Goal: Entertainment & Leisure: Browse casually

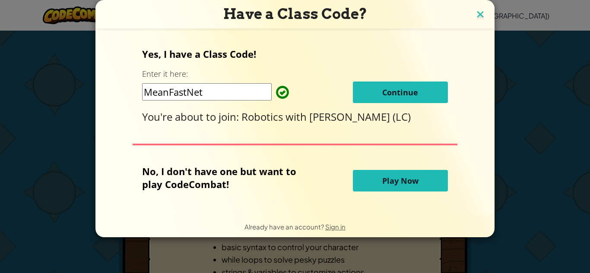
click at [481, 16] on img at bounding box center [479, 15] width 11 height 13
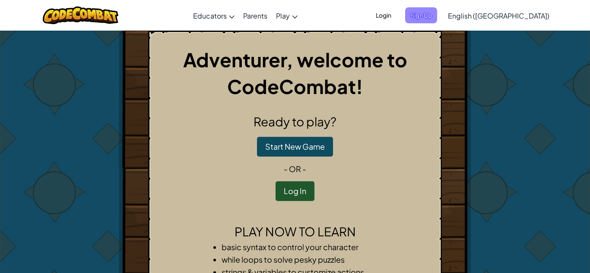
click at [437, 17] on span "Sign Up" at bounding box center [421, 15] width 32 height 16
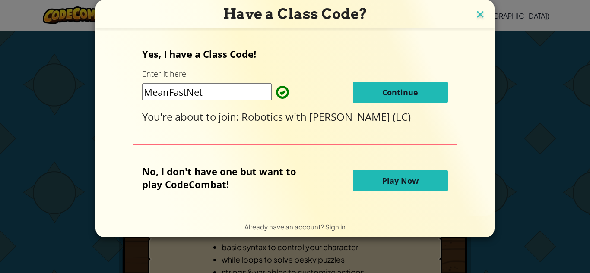
click at [479, 16] on img at bounding box center [479, 15] width 11 height 13
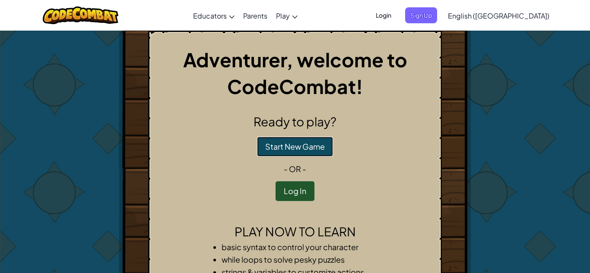
click at [311, 150] on button "Start New Game" at bounding box center [295, 147] width 76 height 20
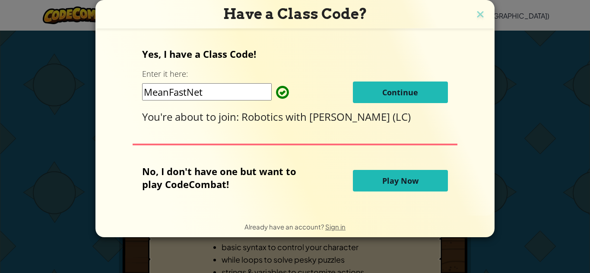
click at [417, 175] on button "Play Now" at bounding box center [400, 181] width 95 height 22
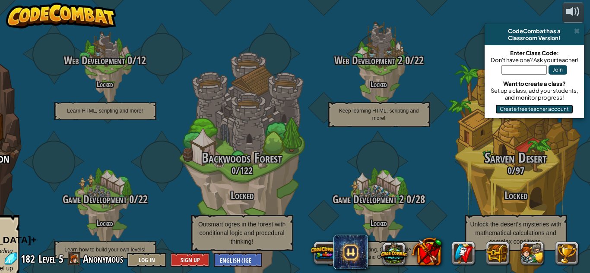
click at [549, 110] on button "Create free teacher account" at bounding box center [534, 108] width 78 height 9
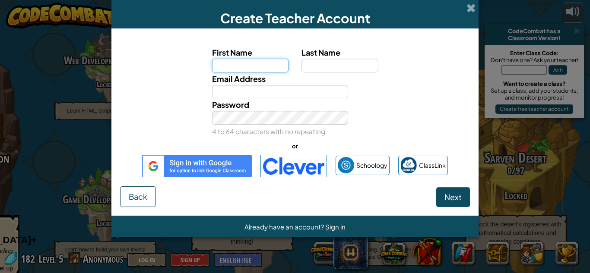
click at [240, 64] on input "First Name" at bounding box center [250, 66] width 77 height 14
type input "julian"
click at [317, 68] on input "Last Name" at bounding box center [339, 66] width 77 height 14
type input "vildibill"
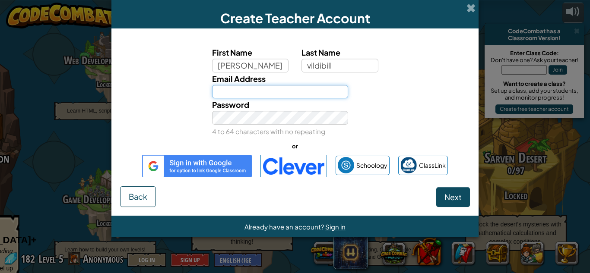
click at [298, 91] on input "Email Address" at bounding box center [280, 92] width 136 height 14
type input "334173"
click at [473, 7] on span at bounding box center [470, 7] width 9 height 9
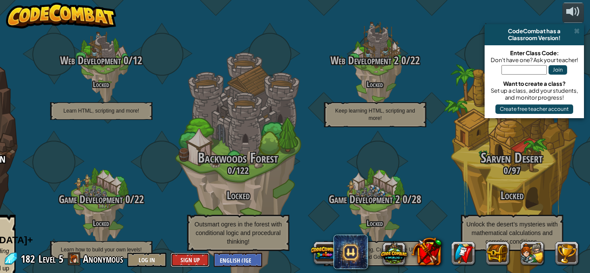
click at [199, 256] on button "Sign Up" at bounding box center [190, 260] width 39 height 14
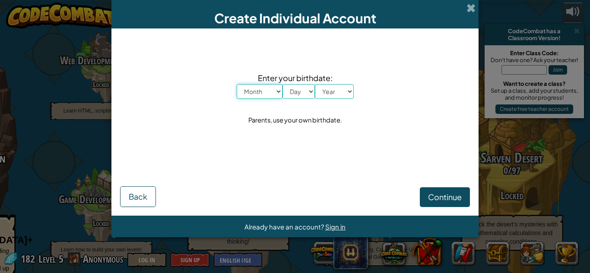
click at [263, 89] on select "Month January February March April May June July August September October Novem…" at bounding box center [260, 91] width 46 height 15
select select "4"
click at [237, 84] on select "Month January February March April May June July August September October Novem…" at bounding box center [260, 91] width 46 height 15
click at [300, 92] on select "Day 1 2 3 4 5 6 7 8 9 10 11 12 13 14 15 16 17 18 19 20 21 22 23 24 25 26 27 28 …" at bounding box center [298, 91] width 32 height 15
select select "24"
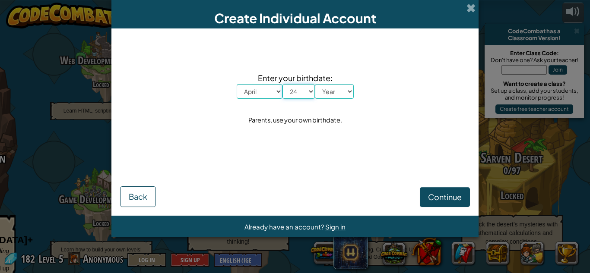
click at [282, 84] on select "Day 1 2 3 4 5 6 7 8 9 10 11 12 13 14 15 16 17 18 19 20 21 22 23 24 25 26 27 28 …" at bounding box center [298, 91] width 32 height 15
click at [329, 97] on select "Year 2025 2024 2023 2022 2021 2020 2019 2018 2017 2016 2015 2014 2013 2012 2011…" at bounding box center [334, 91] width 39 height 15
select select "2014"
click at [315, 84] on select "Year 2025 2024 2023 2022 2021 2020 2019 2018 2017 2016 2015 2014 2013 2012 2011…" at bounding box center [334, 91] width 39 height 15
click at [435, 200] on span "Continue" at bounding box center [445, 197] width 34 height 10
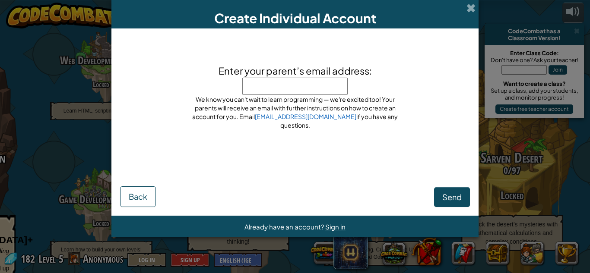
click at [329, 93] on input "Enter your parent’s email address:" at bounding box center [294, 86] width 105 height 17
click at [470, 6] on span at bounding box center [470, 7] width 9 height 9
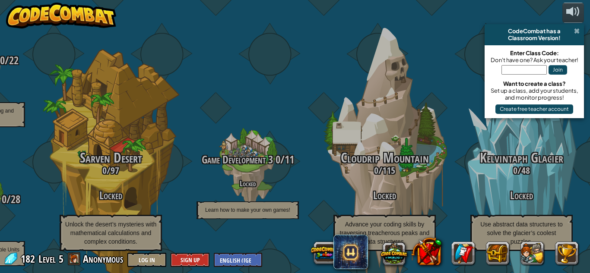
click at [574, 31] on span at bounding box center [577, 31] width 6 height 7
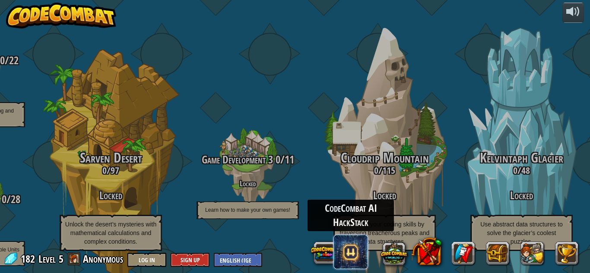
click at [354, 255] on span at bounding box center [350, 252] width 35 height 35
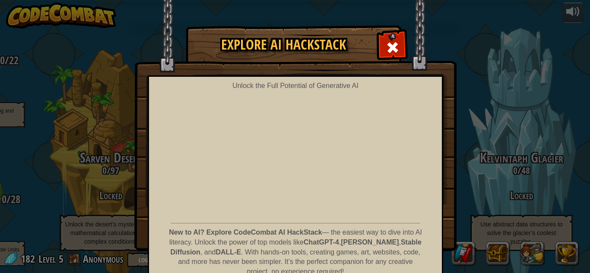
scroll to position [45, 0]
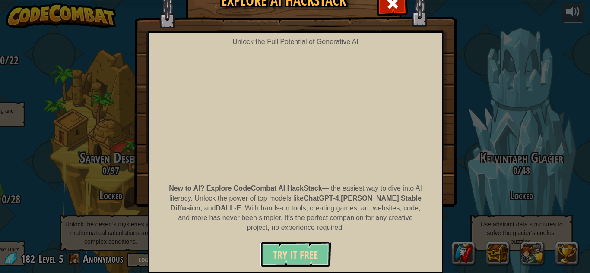
click at [299, 250] on span "Try It Free" at bounding box center [295, 255] width 45 height 14
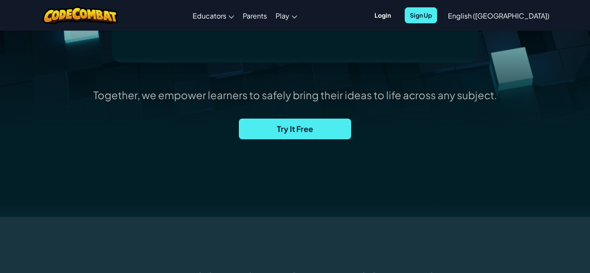
scroll to position [275, 0]
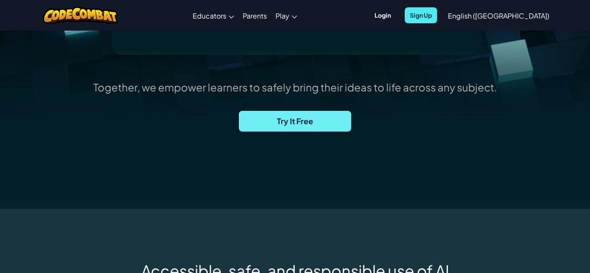
click at [312, 126] on span "Try It Free" at bounding box center [295, 121] width 112 height 21
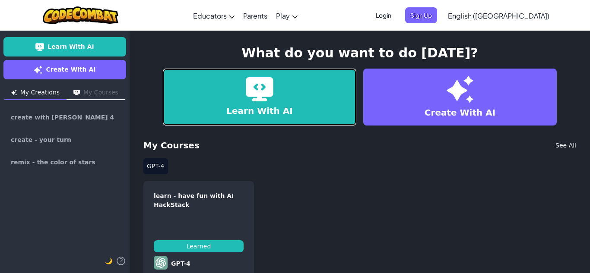
click at [305, 112] on link "Learn With AI" at bounding box center [259, 97] width 193 height 57
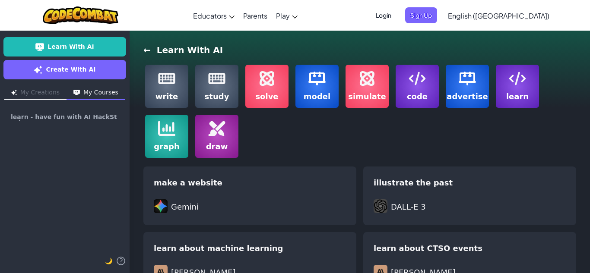
click at [215, 82] on img at bounding box center [216, 78] width 17 height 17
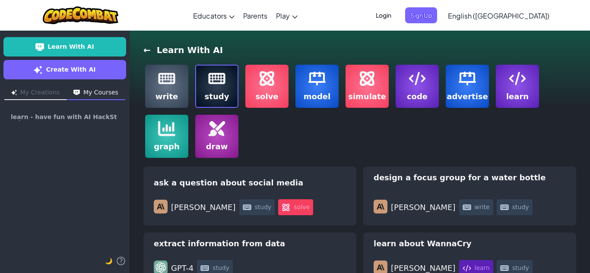
click at [265, 90] on label "solve" at bounding box center [266, 86] width 43 height 43
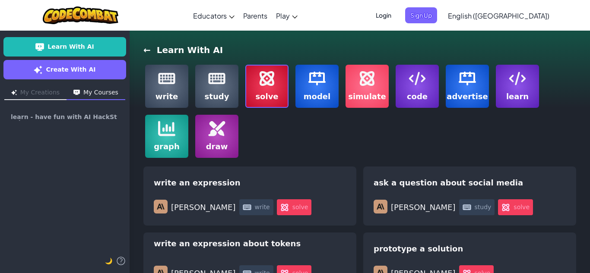
click at [213, 144] on span "draw" at bounding box center [217, 147] width 22 height 12
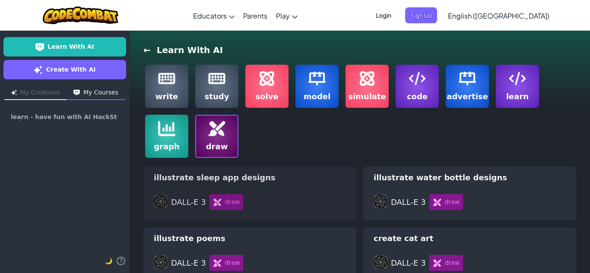
click at [289, 182] on div "illustrate sleep app designs" at bounding box center [250, 178] width 192 height 12
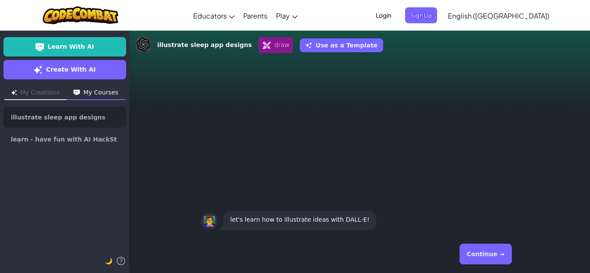
click at [490, 256] on button "Continue →" at bounding box center [485, 254] width 52 height 21
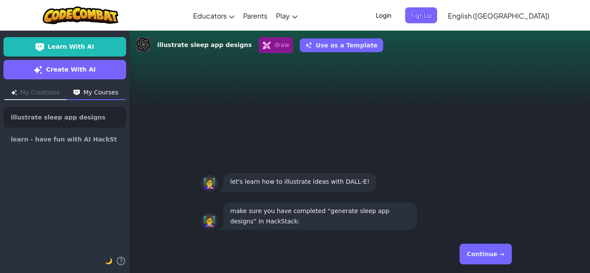
click at [487, 255] on button "Continue →" at bounding box center [485, 254] width 52 height 21
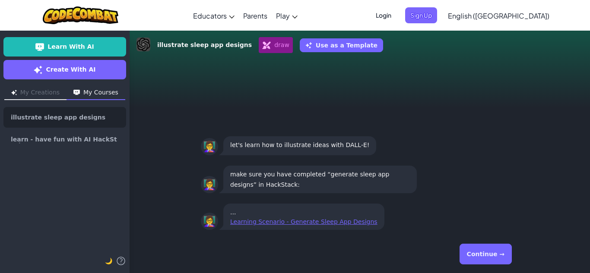
click at [471, 259] on button "Continue →" at bounding box center [485, 254] width 52 height 21
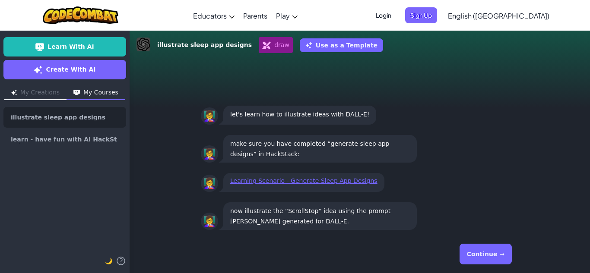
click at [471, 259] on button "Continue →" at bounding box center [485, 254] width 52 height 21
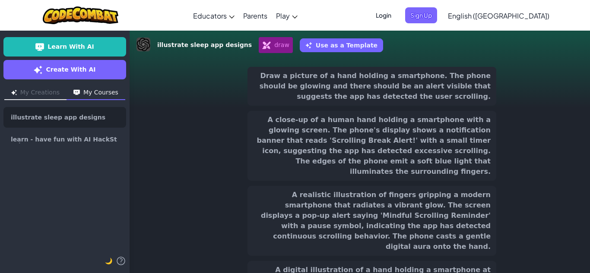
scroll to position [44, 0]
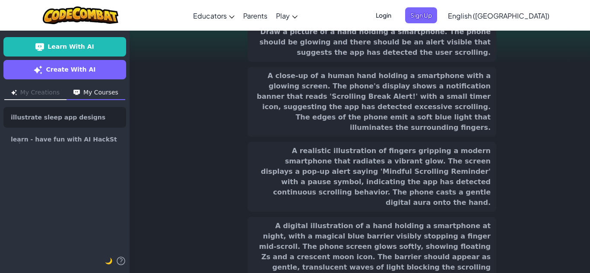
click at [357, 94] on button "A close-up of a human hand holding a smartphone with a glowing screen. The phon…" at bounding box center [371, 102] width 249 height 70
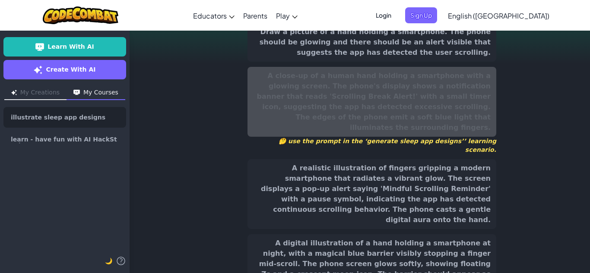
click at [380, 159] on button "A realistic illustration of fingers gripping a modern smartphone that radiates …" at bounding box center [371, 194] width 249 height 70
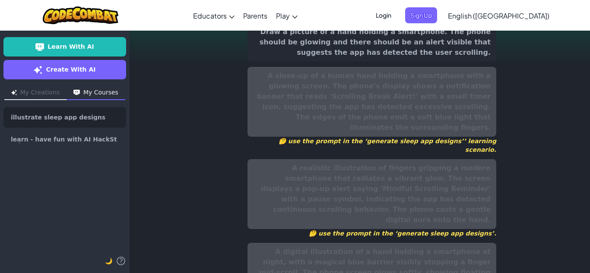
scroll to position [0, 0]
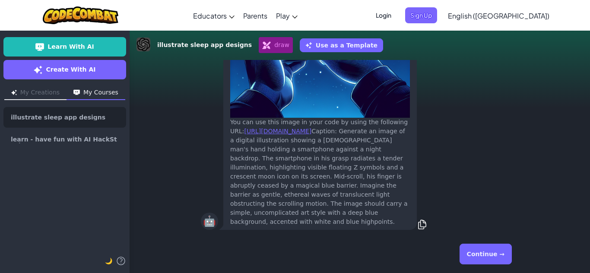
click at [468, 252] on button "Continue →" at bounding box center [485, 254] width 52 height 21
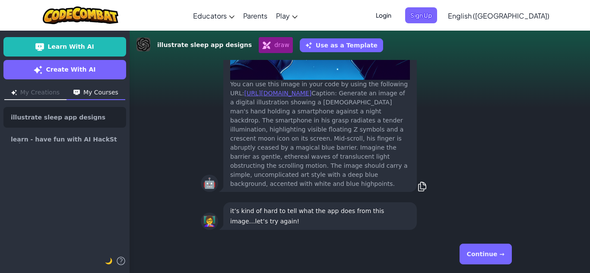
click at [477, 255] on button "Continue →" at bounding box center [485, 254] width 52 height 21
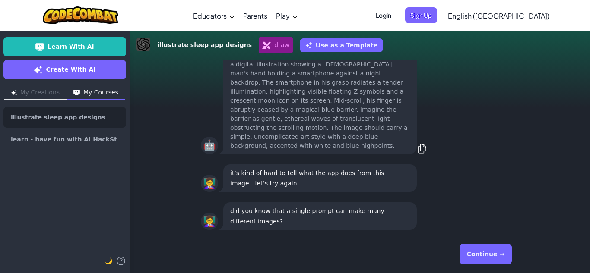
click at [480, 256] on button "Continue →" at bounding box center [485, 254] width 52 height 21
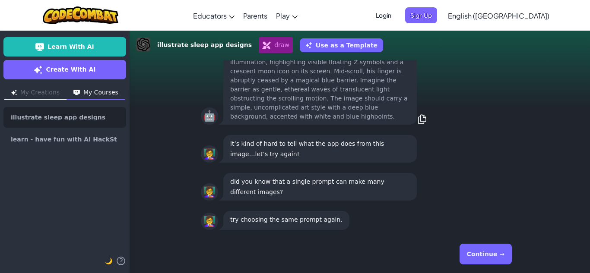
click at [480, 256] on button "Continue →" at bounding box center [485, 254] width 52 height 21
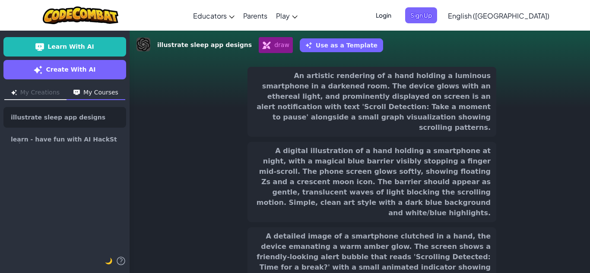
click at [479, 254] on button "A detailed image of a smartphone clutched in a hand, the device emanating a war…" at bounding box center [371, 263] width 249 height 70
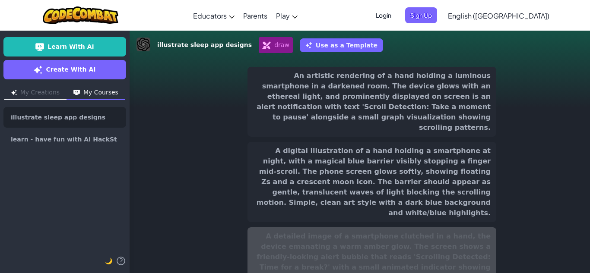
scroll to position [93, 0]
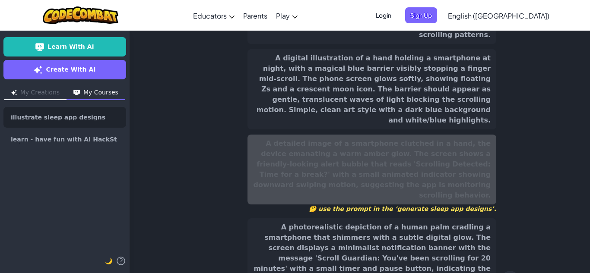
click at [442, 227] on button "A photorealistic depiction of a human palm cradling a smartphone that shimmers …" at bounding box center [371, 253] width 249 height 70
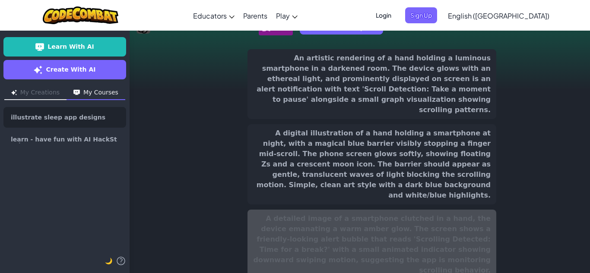
scroll to position [0, 0]
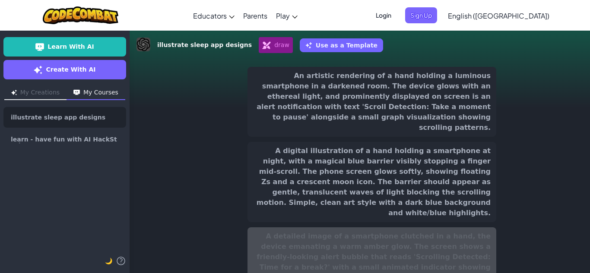
click at [430, 89] on button "An artistic rendering of a hand holding a luminous smartphone in a darkened roo…" at bounding box center [371, 102] width 249 height 70
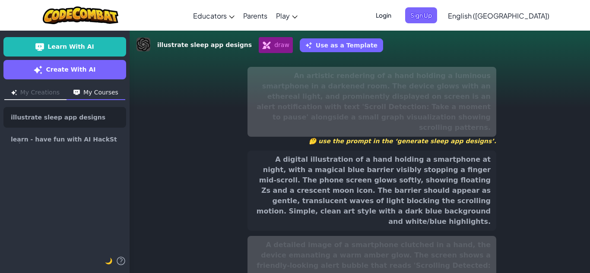
click at [435, 190] on button "A digital illustration of a hand holding a smartphone at night, with a magical …" at bounding box center [371, 191] width 249 height 80
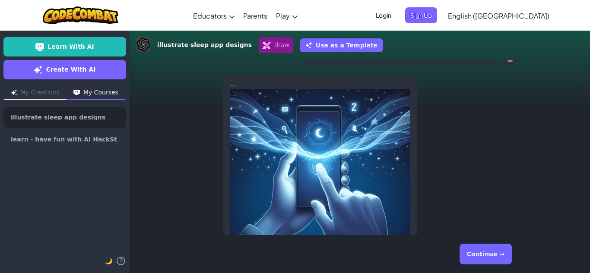
scroll to position [-150, 0]
click at [478, 264] on button "Continue →" at bounding box center [485, 254] width 52 height 21
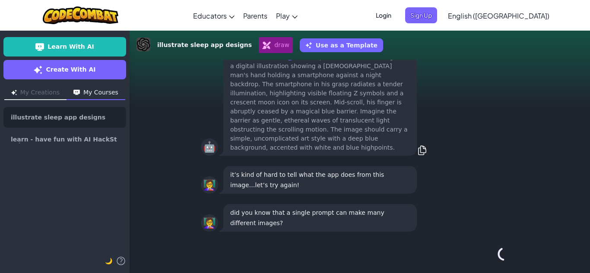
scroll to position [0, 0]
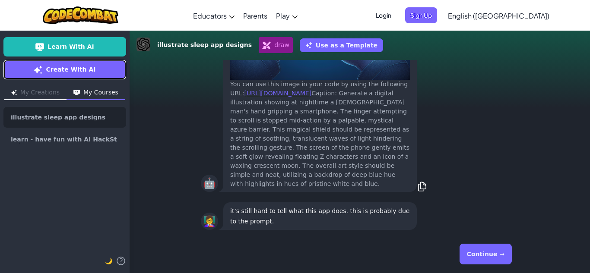
click at [36, 73] on link "Create With AI" at bounding box center [64, 69] width 123 height 19
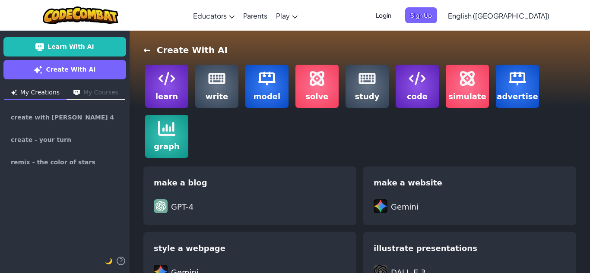
click at [413, 72] on img at bounding box center [416, 78] width 17 height 17
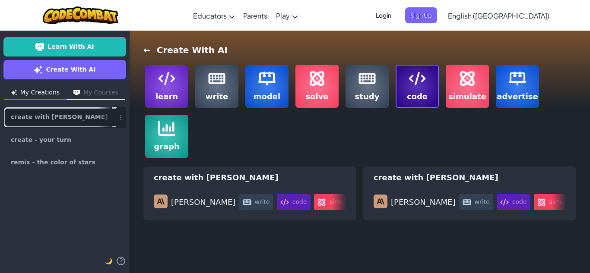
click at [32, 117] on span "create with [PERSON_NAME] 4" at bounding box center [61, 117] width 101 height 7
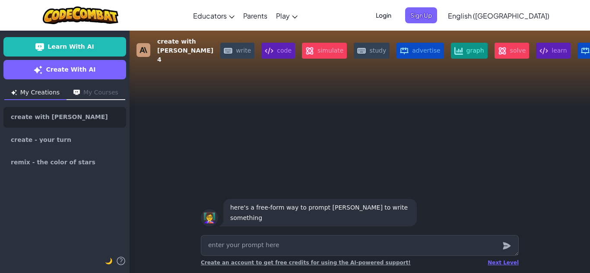
click at [327, 248] on textarea at bounding box center [360, 245] width 318 height 21
type textarea "x"
type textarea "h"
type textarea "x"
type textarea "hi"
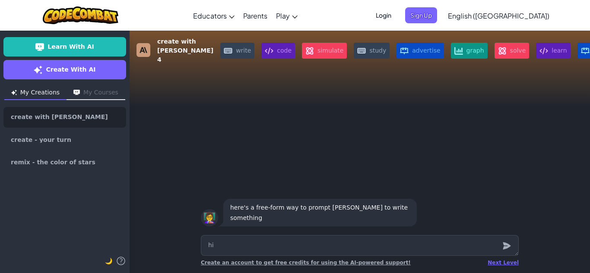
type textarea "x"
type textarea "hi"
click at [501, 251] on div at bounding box center [506, 245] width 17 height 21
click at [505, 248] on icon "submit" at bounding box center [507, 246] width 8 height 7
click at [508, 247] on icon "submit" at bounding box center [507, 246] width 8 height 7
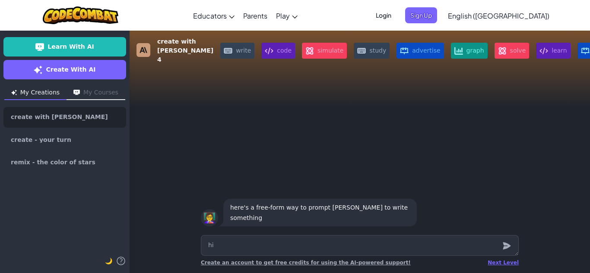
click at [508, 247] on icon "submit" at bounding box center [507, 246] width 8 height 7
click at [448, 245] on textarea "hi" at bounding box center [360, 245] width 318 height 21
click at [452, 250] on textarea "hi" at bounding box center [360, 245] width 318 height 21
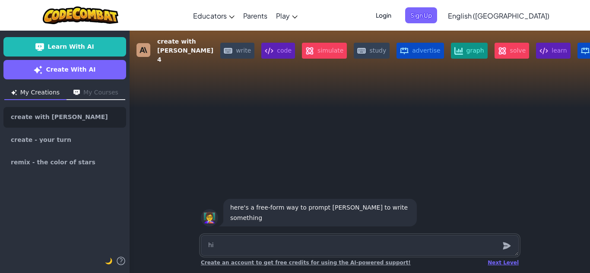
type textarea "x"
type textarea "h"
type textarea "x"
type textarea "m"
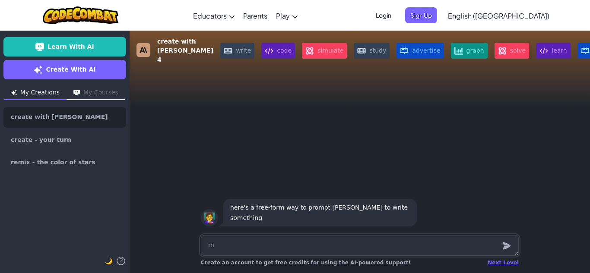
type textarea "x"
type textarea "ma"
type textarea "x"
type textarea "mak"
type textarea "x"
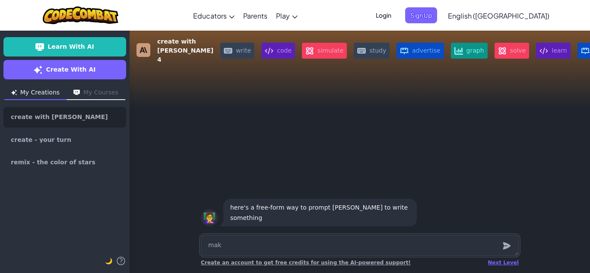
type textarea "make"
type textarea "x"
type textarea "make"
type textarea "x"
type textarea "make a"
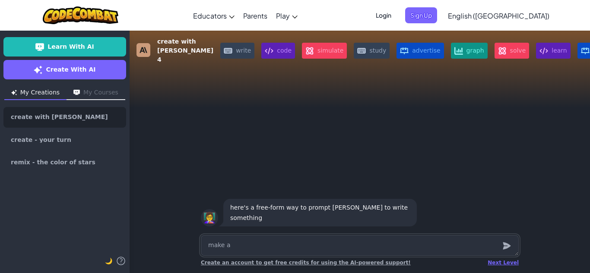
type textarea "x"
type textarea "make a"
type textarea "x"
type textarea "make a c"
type textarea "x"
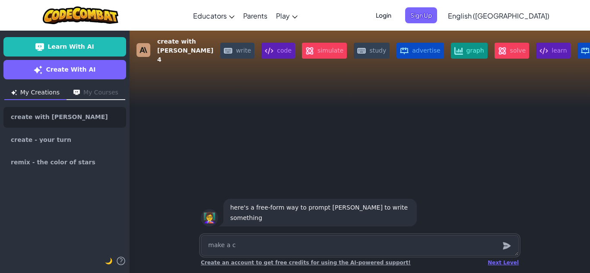
type textarea "make a ca"
type textarea "x"
type textarea "make a car"
type textarea "x"
type textarea "make a car"
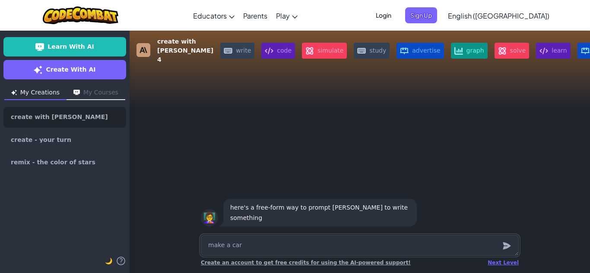
type textarea "x"
type textarea "make a car g"
type textarea "x"
type textarea "make a car ga"
type textarea "x"
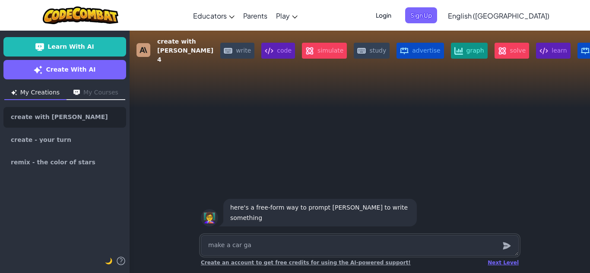
type textarea "make a car gam"
type textarea "x"
type textarea "make a car game"
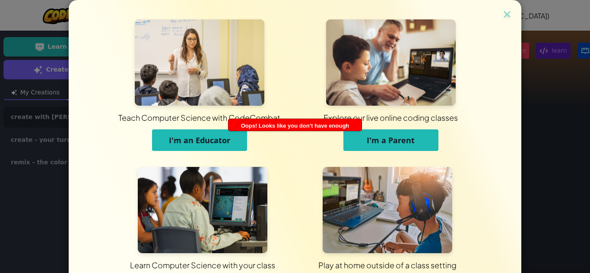
type textarea "x"
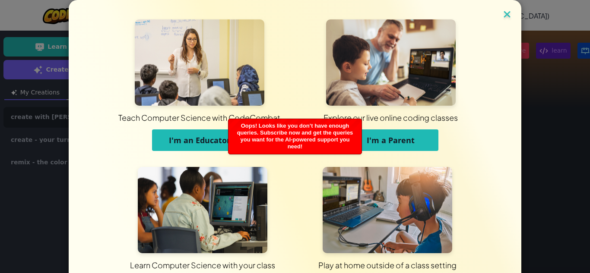
click at [504, 16] on img at bounding box center [506, 15] width 11 height 13
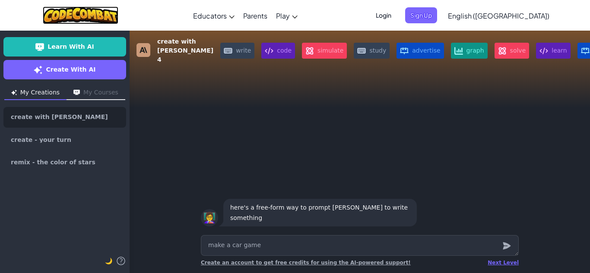
click at [105, 15] on img at bounding box center [81, 15] width 76 height 18
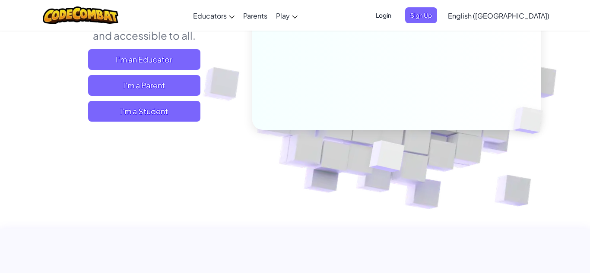
scroll to position [149, 0]
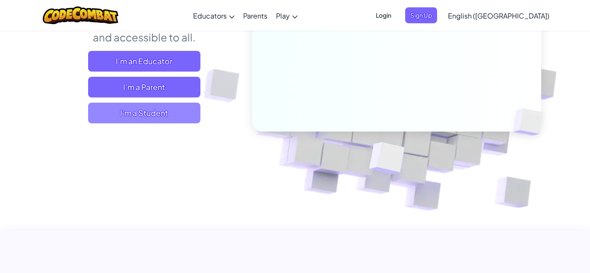
click at [163, 116] on span "I'm a Student" at bounding box center [144, 113] width 112 height 21
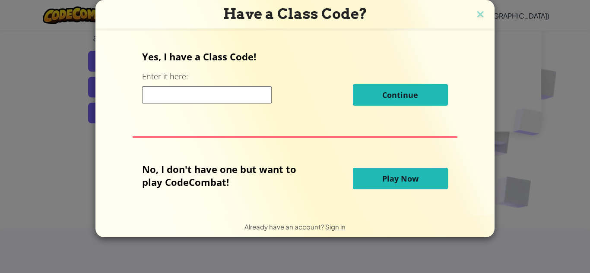
click at [395, 175] on span "Play Now" at bounding box center [400, 179] width 36 height 10
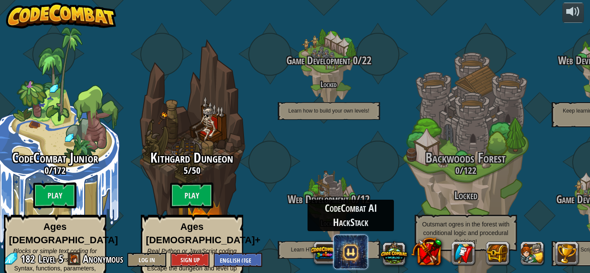
click at [340, 256] on span at bounding box center [350, 252] width 35 height 35
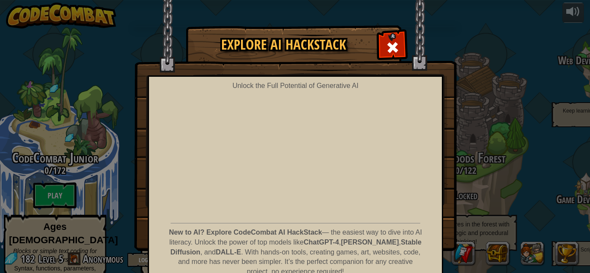
scroll to position [45, 0]
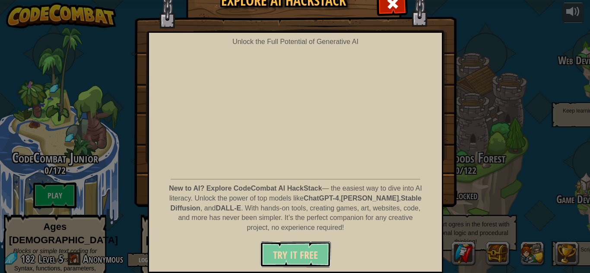
click at [309, 256] on span "Try It Free" at bounding box center [295, 255] width 45 height 14
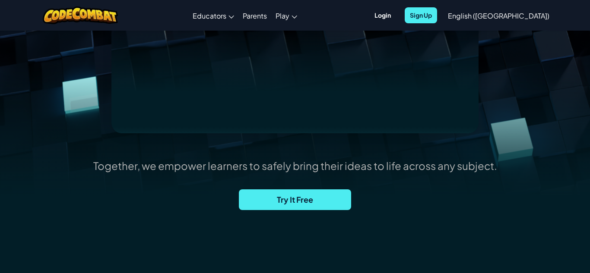
scroll to position [198, 0]
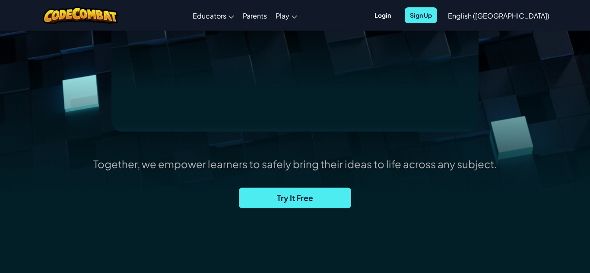
click at [291, 199] on span "Try It Free" at bounding box center [295, 198] width 112 height 21
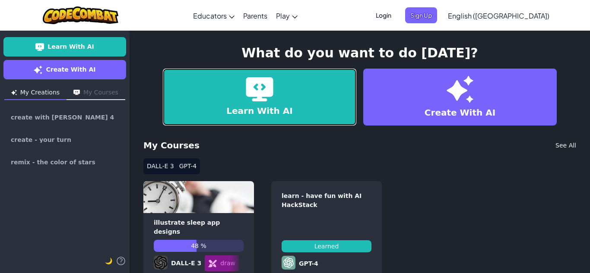
click at [224, 82] on link "Learn With AI" at bounding box center [259, 97] width 193 height 57
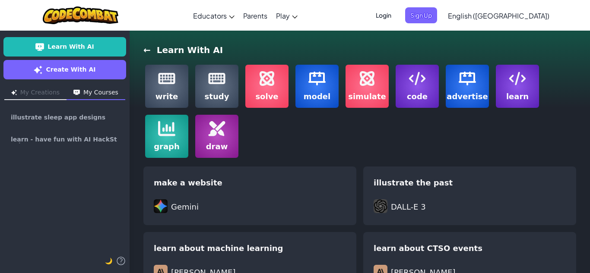
click at [430, 79] on label "code" at bounding box center [416, 86] width 43 height 43
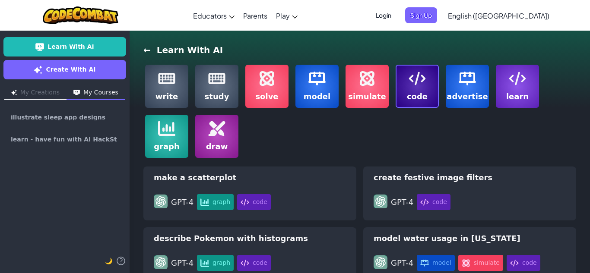
click at [503, 92] on label "learn" at bounding box center [517, 86] width 43 height 43
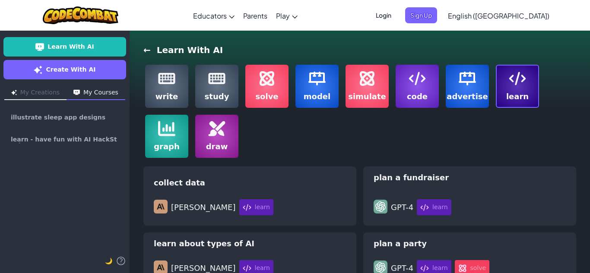
click at [51, 91] on button "My Creations" at bounding box center [35, 93] width 62 height 14
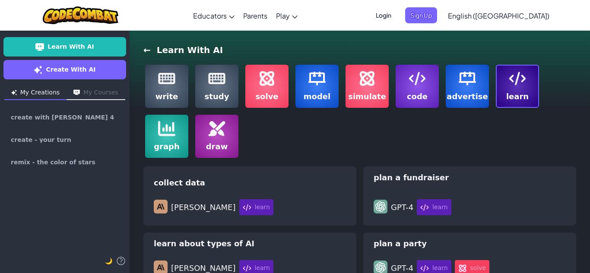
click at [88, 95] on button "My Courses" at bounding box center [95, 93] width 59 height 14
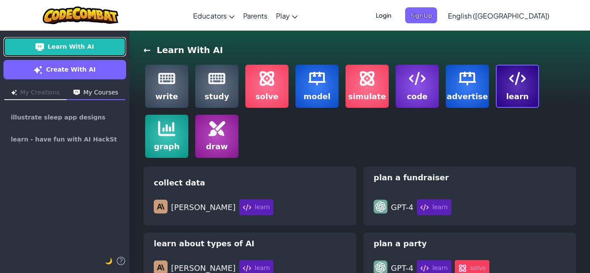
click at [46, 52] on link "Learn With AI" at bounding box center [64, 46] width 123 height 19
click at [152, 51] on h3 "← Learn With AI" at bounding box center [182, 50] width 79 height 12
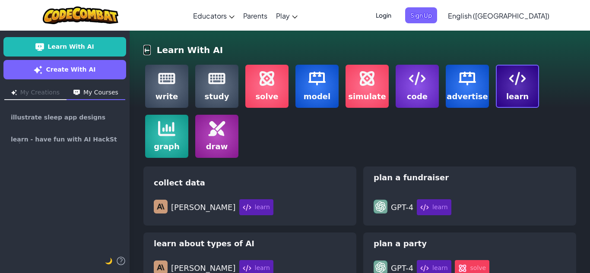
click at [146, 49] on link "←" at bounding box center [146, 50] width 7 height 10
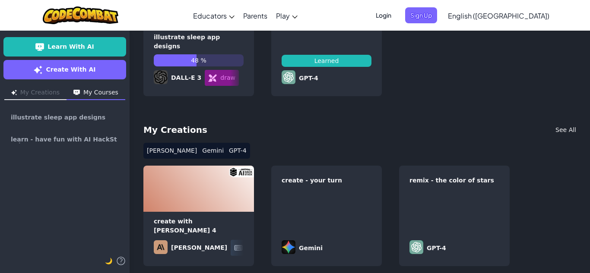
scroll to position [199, 0]
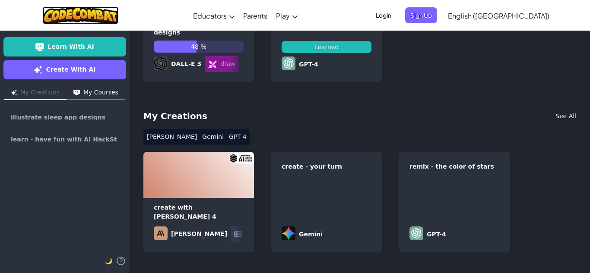
click at [89, 15] on img at bounding box center [81, 15] width 76 height 18
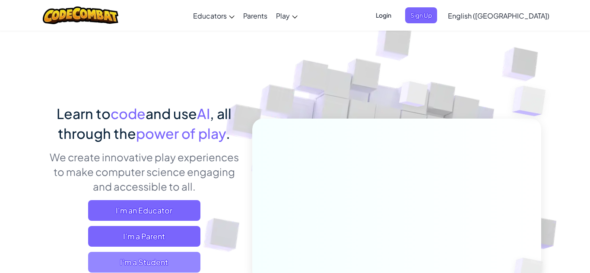
click at [188, 261] on span "I'm a Student" at bounding box center [144, 262] width 112 height 21
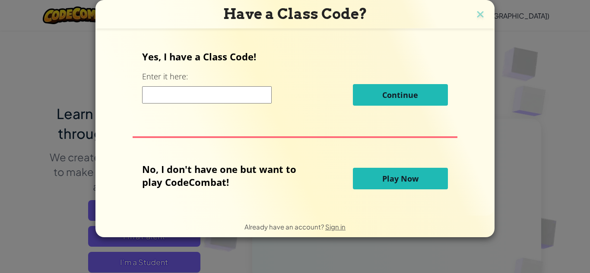
click at [387, 172] on button "Play Now" at bounding box center [400, 179] width 95 height 22
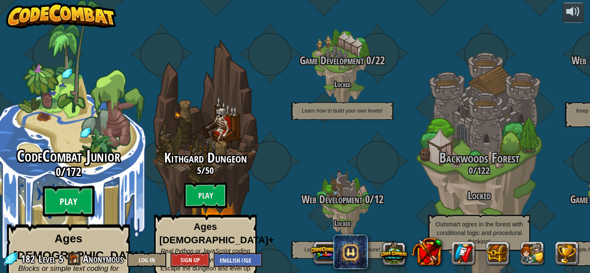
click at [83, 193] on btn "Play" at bounding box center [69, 201] width 52 height 31
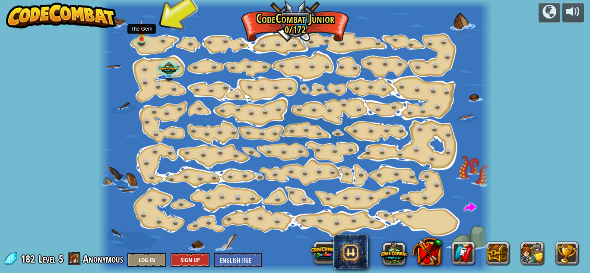
click at [143, 38] on img at bounding box center [141, 29] width 9 height 21
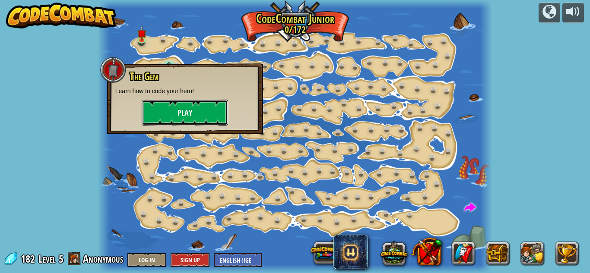
click at [181, 122] on button "Play" at bounding box center [185, 113] width 86 height 26
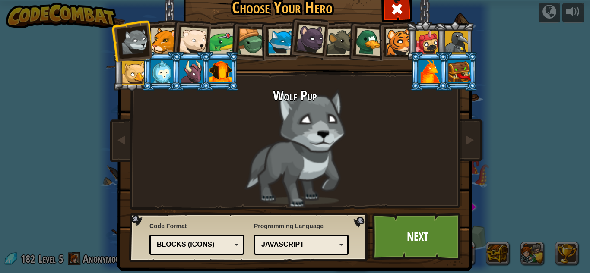
click at [231, 40] on li at bounding box center [249, 40] width 41 height 41
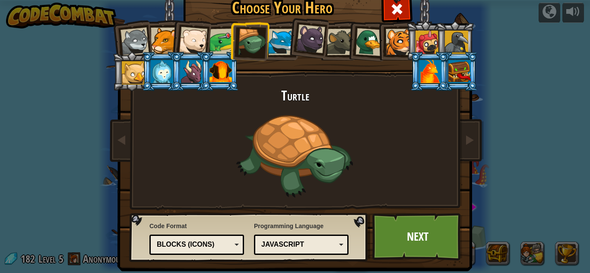
click at [218, 37] on div at bounding box center [222, 41] width 27 height 27
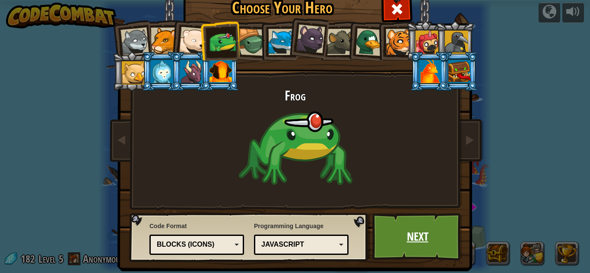
click at [407, 240] on link "Next" at bounding box center [417, 236] width 90 height 47
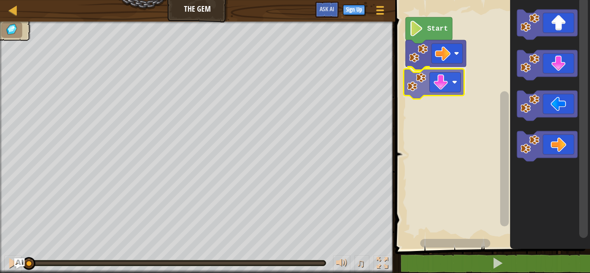
click at [419, 81] on div "Start" at bounding box center [490, 122] width 197 height 253
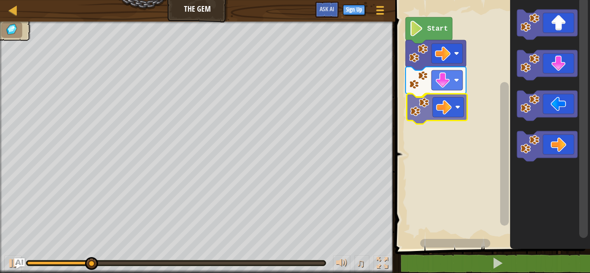
click at [430, 107] on div "Start" at bounding box center [490, 122] width 197 height 253
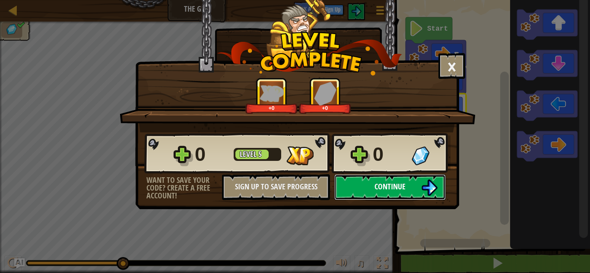
click at [408, 191] on button "Continue" at bounding box center [389, 187] width 111 height 26
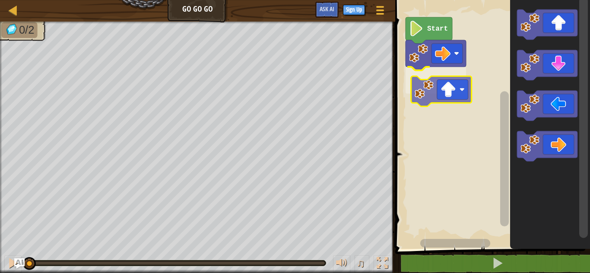
click at [413, 88] on div "Start" at bounding box center [490, 122] width 197 height 253
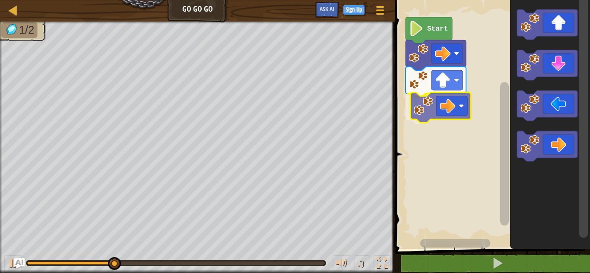
click at [419, 108] on div "Start" at bounding box center [490, 122] width 197 height 253
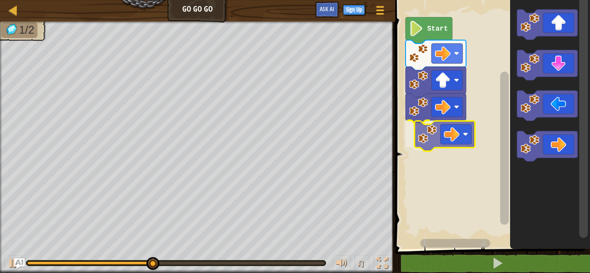
click at [433, 142] on div "Start" at bounding box center [490, 122] width 197 height 253
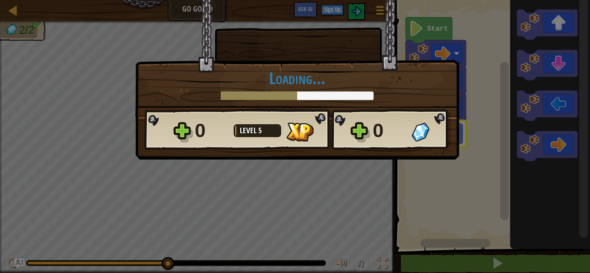
click at [307, 112] on div "0 Level 5 0" at bounding box center [297, 129] width 306 height 41
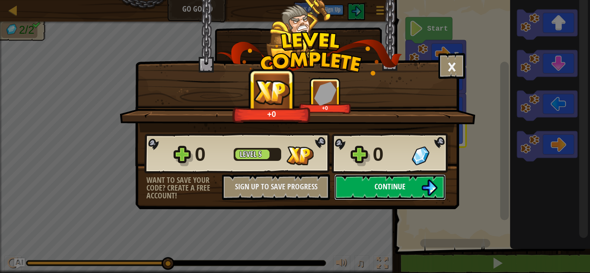
click at [380, 185] on span "Continue" at bounding box center [389, 186] width 31 height 11
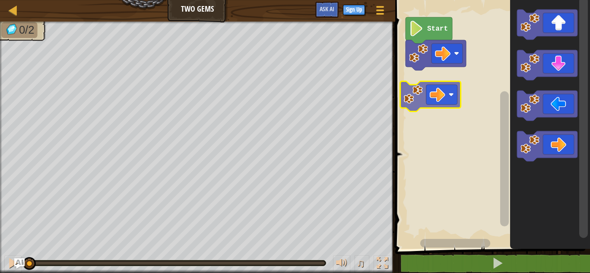
click at [449, 97] on div "Start" at bounding box center [490, 122] width 197 height 253
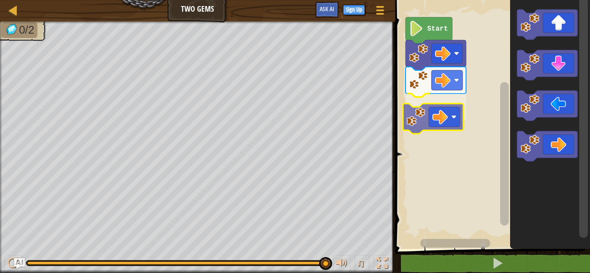
click at [426, 102] on div "Start" at bounding box center [490, 122] width 197 height 253
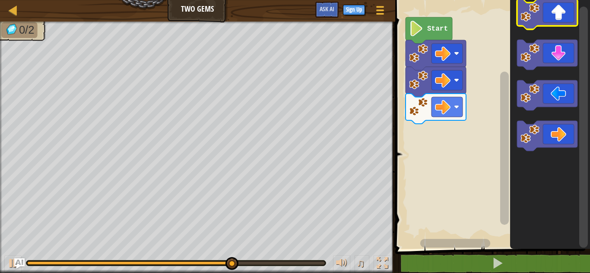
click at [537, 15] on image "Blockly Workspace" at bounding box center [529, 12] width 19 height 19
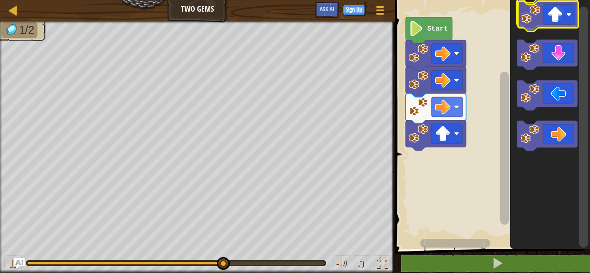
click at [538, 16] on image "Blockly Workspace" at bounding box center [529, 12] width 19 height 19
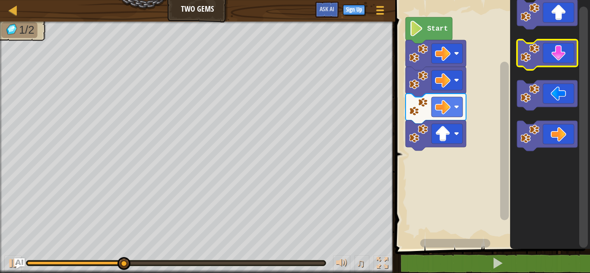
click at [528, 50] on image "Blockly Workspace" at bounding box center [529, 53] width 19 height 19
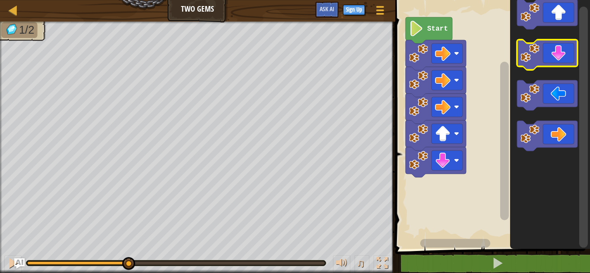
click at [528, 50] on image "Blockly Workspace" at bounding box center [529, 53] width 19 height 19
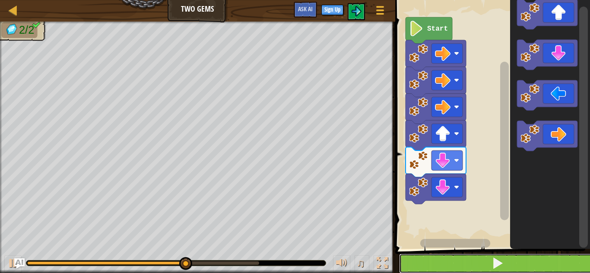
click at [418, 262] on button at bounding box center [497, 264] width 197 height 20
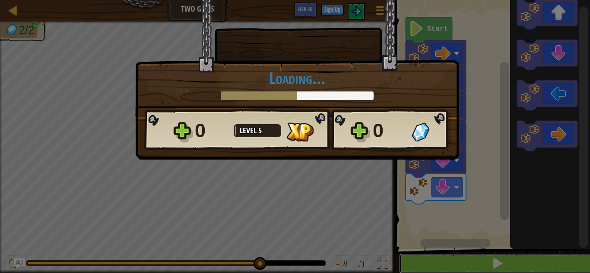
scroll to position [0, 0]
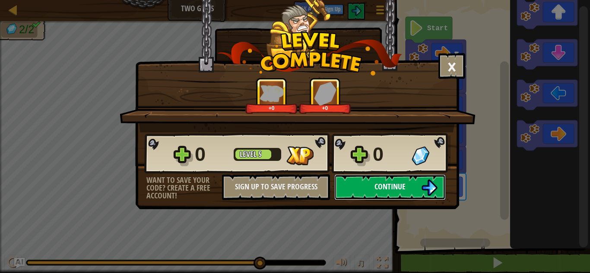
click at [399, 188] on span "Continue" at bounding box center [389, 186] width 31 height 11
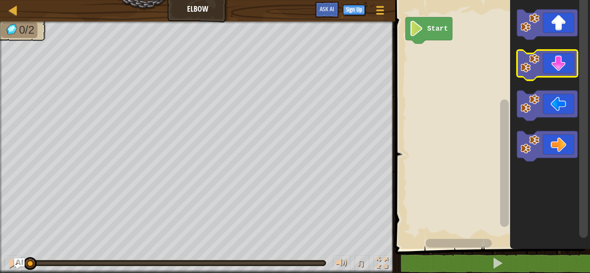
click at [537, 65] on image "Blockly Workspace" at bounding box center [529, 63] width 19 height 19
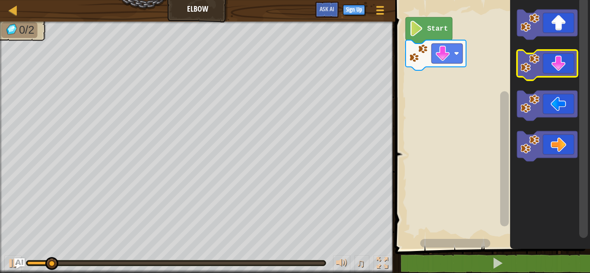
click at [537, 65] on image "Blockly Workspace" at bounding box center [529, 63] width 19 height 19
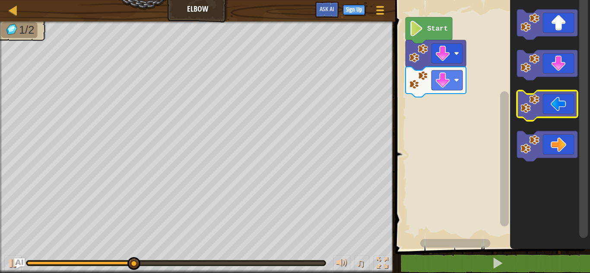
click at [534, 108] on image "Blockly Workspace" at bounding box center [529, 104] width 19 height 19
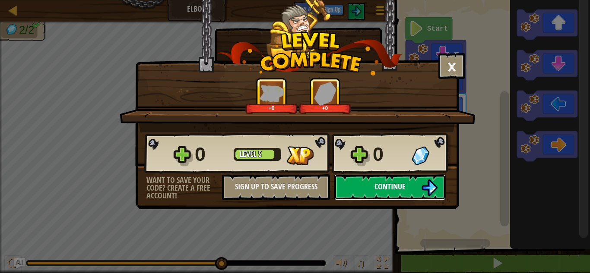
click at [422, 187] on img at bounding box center [429, 188] width 16 height 16
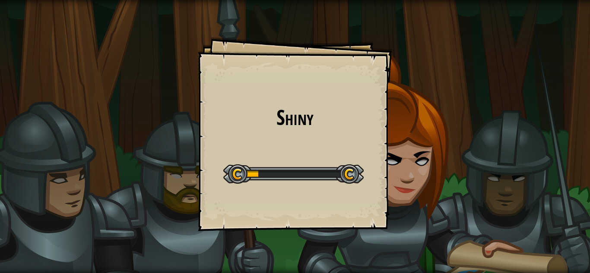
click at [422, 187] on div "Shiny Goals Start Level Error loading from server. Try refreshing the page. You…" at bounding box center [295, 136] width 590 height 273
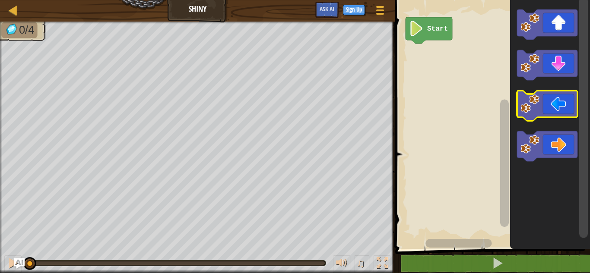
click at [528, 106] on image "Blockly Workspace" at bounding box center [529, 104] width 19 height 19
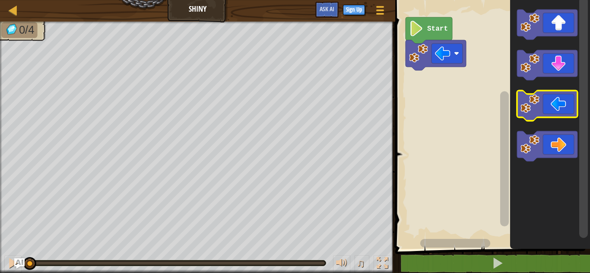
click at [528, 106] on image "Blockly Workspace" at bounding box center [529, 104] width 19 height 19
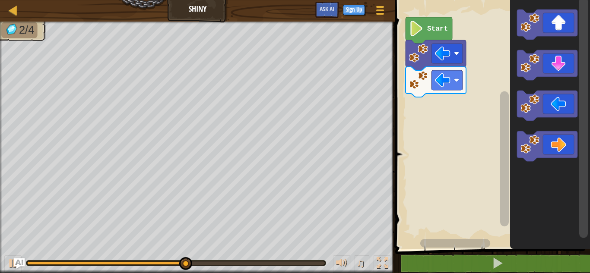
click at [530, 60] on image "Blockly Workspace" at bounding box center [529, 63] width 19 height 19
click at [526, 51] on rect "Blockly Workspace" at bounding box center [547, 65] width 60 height 30
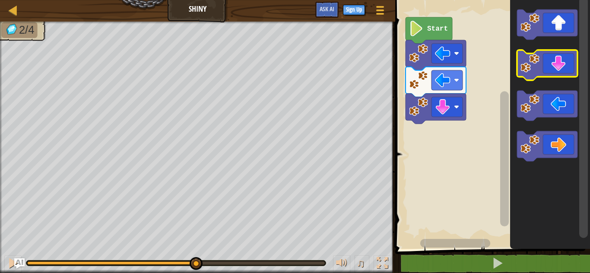
click at [529, 61] on image "Blockly Workspace" at bounding box center [529, 63] width 19 height 19
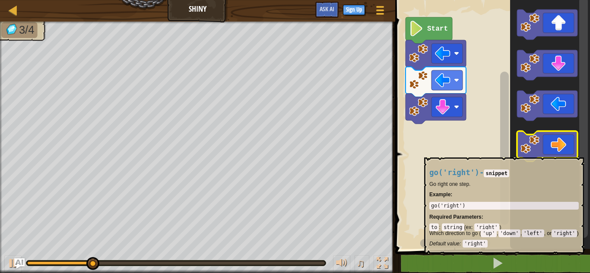
click at [533, 152] on image "Blockly Workspace" at bounding box center [529, 144] width 19 height 19
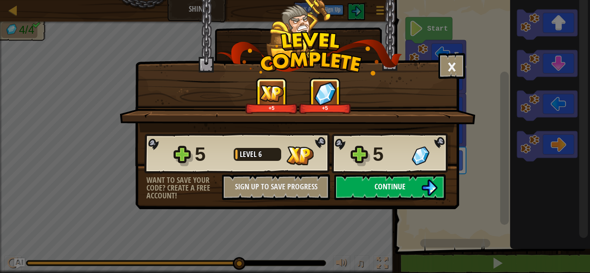
click at [374, 192] on button "Continue" at bounding box center [389, 187] width 111 height 26
